Goal: Find specific page/section: Find specific page/section

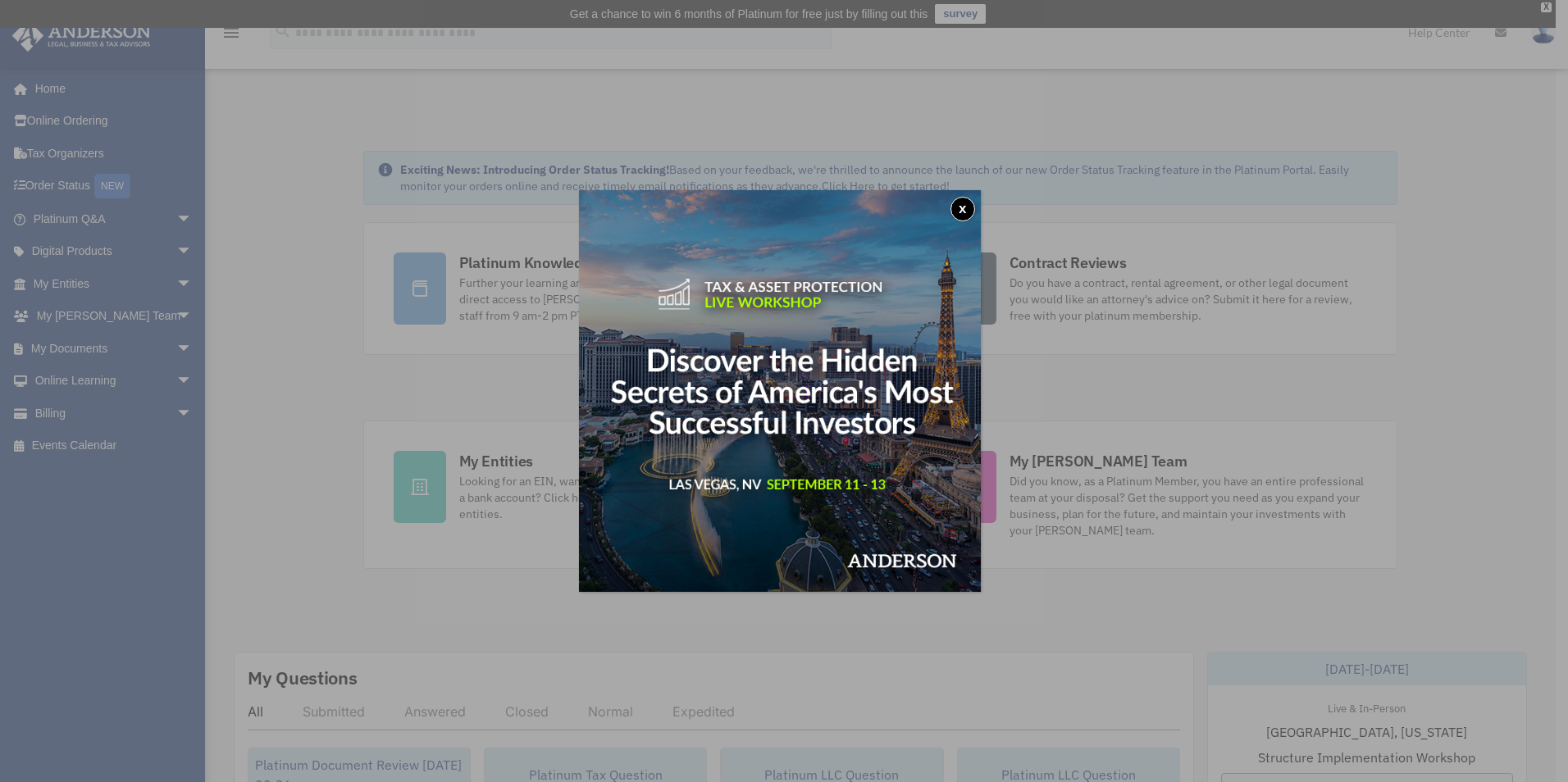
click at [963, 203] on button "x" at bounding box center [962, 208] width 24 height 24
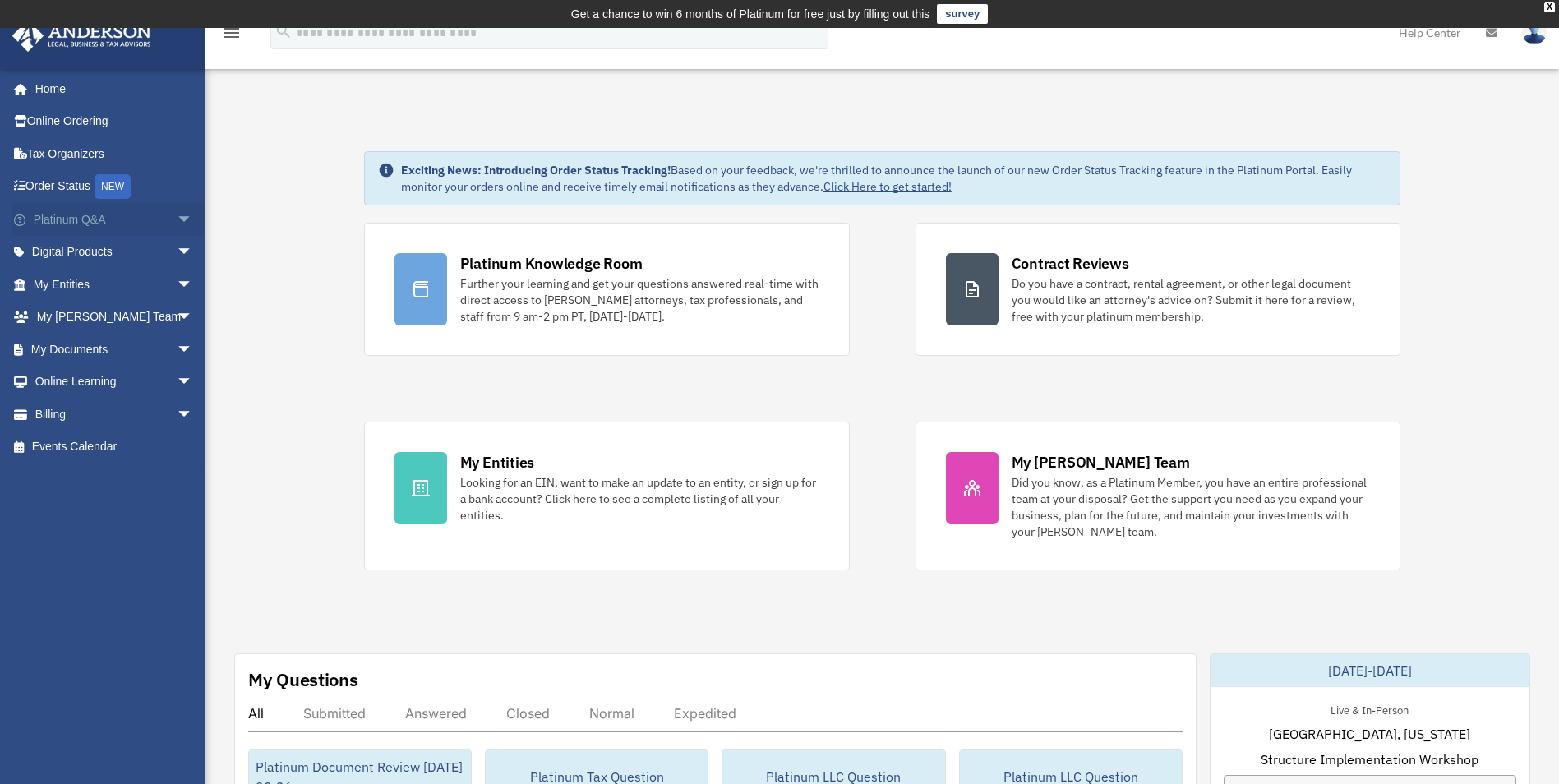
click at [177, 215] on span "arrow_drop_down" at bounding box center [193, 220] width 33 height 34
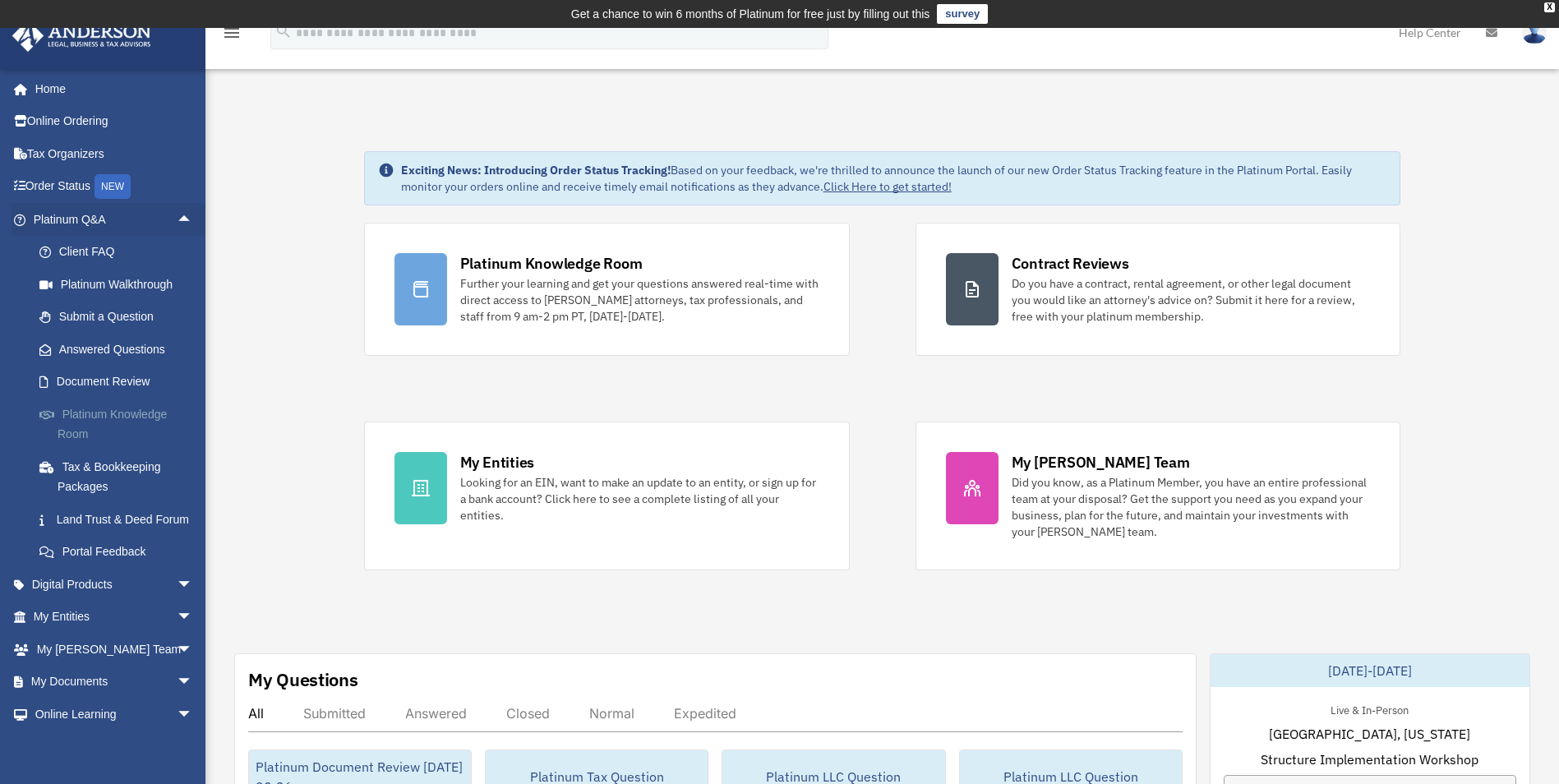
click at [101, 415] on link "Platinum Knowledge Room" at bounding box center [120, 424] width 195 height 53
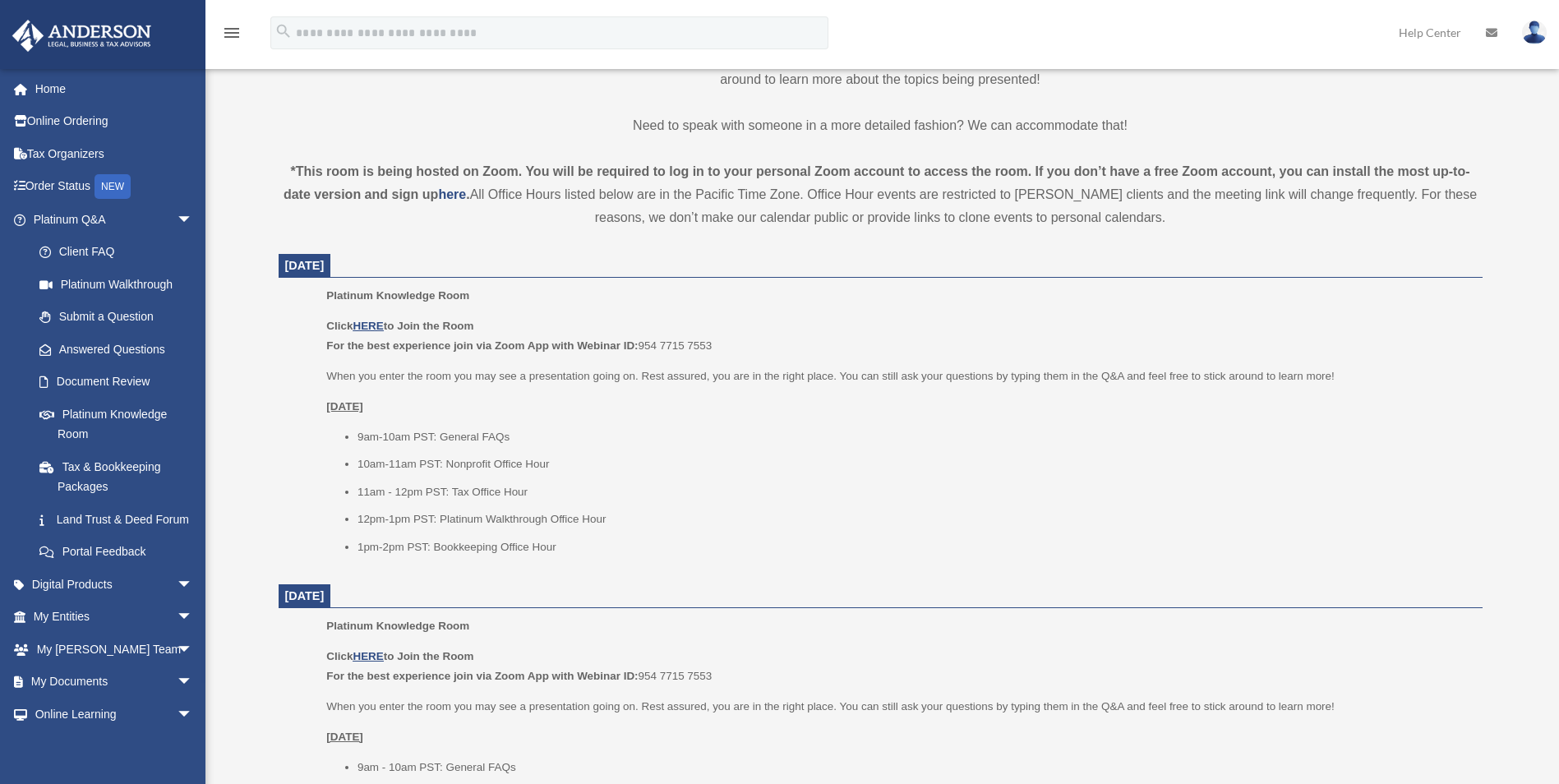
scroll to position [521, 0]
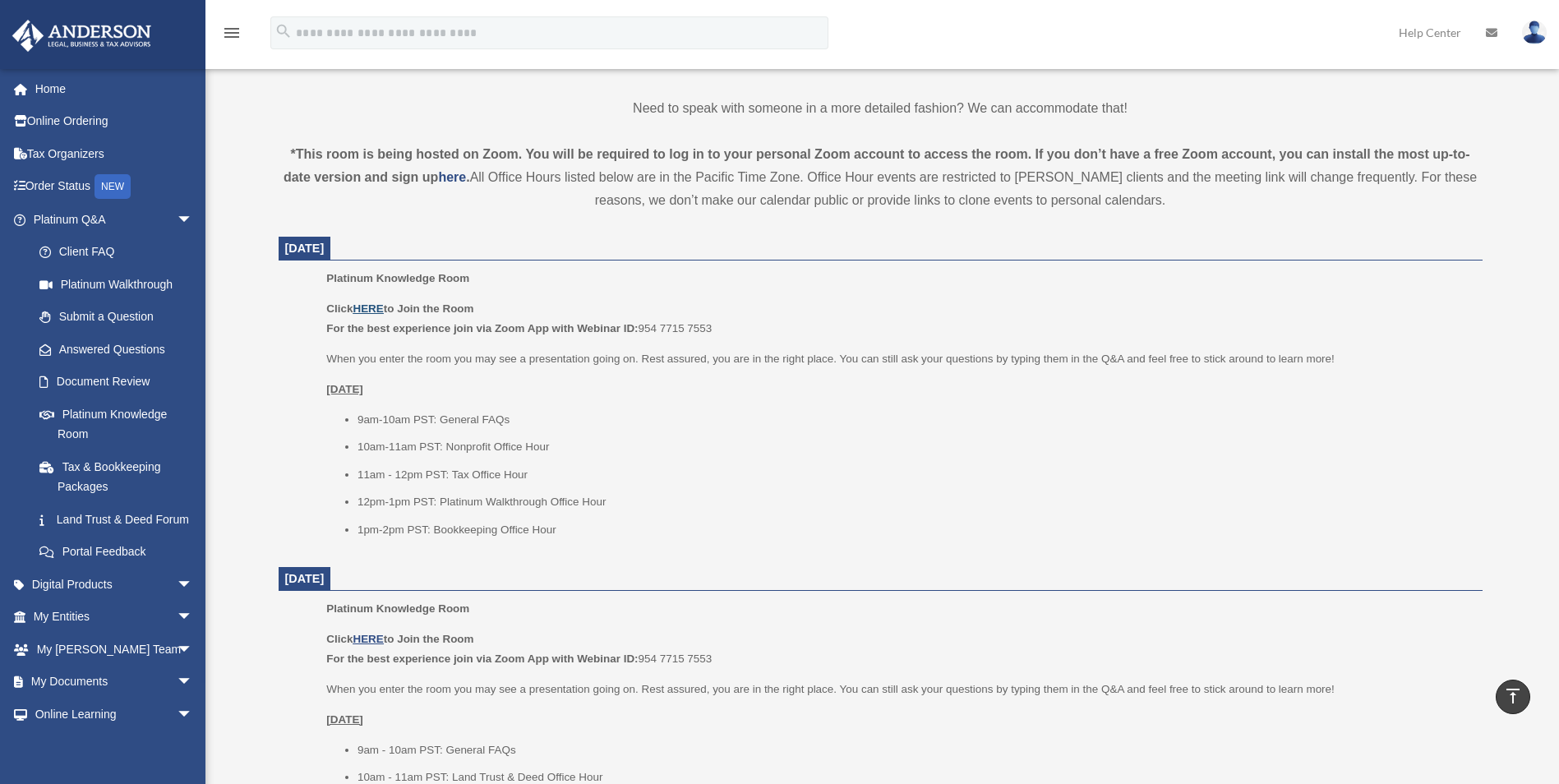
click at [373, 308] on u "HERE" at bounding box center [368, 309] width 31 height 13
